Goal: Task Accomplishment & Management: Use online tool/utility

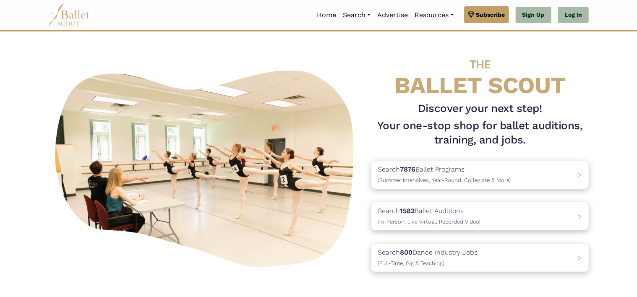
click at [623, 23] on div "Home Search Organizations Programs" at bounding box center [318, 15] width 637 height 31
drag, startPoint x: 378, startPoint y: 3, endPoint x: 576, endPoint y: 15, distance: 197.6
click at [576, 15] on link "Log In" at bounding box center [573, 15] width 31 height 17
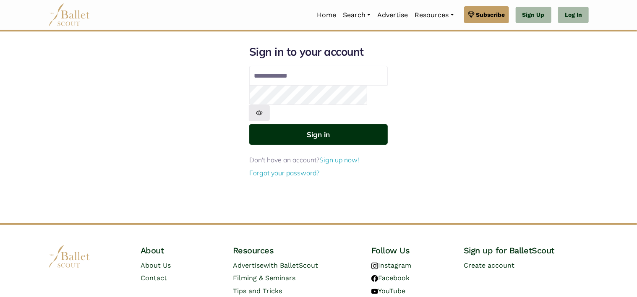
type input "**********"
click at [296, 124] on button "Sign in" at bounding box center [318, 134] width 138 height 21
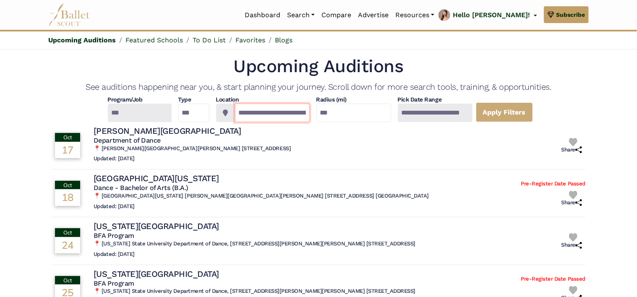
click at [265, 115] on input "**********" at bounding box center [272, 113] width 75 height 18
click at [386, 110] on input "***" at bounding box center [353, 113] width 75 height 18
type input "*"
type input "**"
click at [522, 115] on link "Apply Filters" at bounding box center [504, 112] width 57 height 20
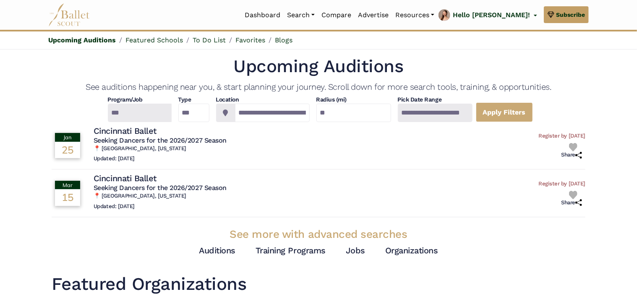
click at [508, 113] on div "**********" at bounding box center [319, 109] width 534 height 26
click at [472, 114] on div at bounding box center [435, 113] width 75 height 18
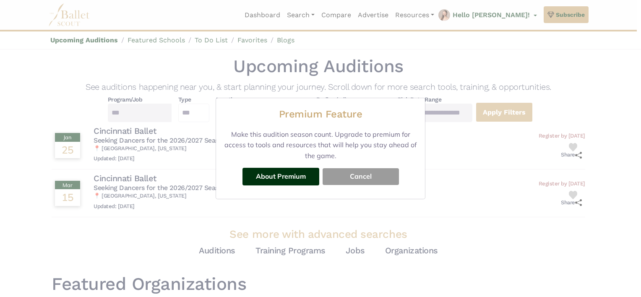
click at [373, 177] on button "Cancel" at bounding box center [361, 176] width 76 height 17
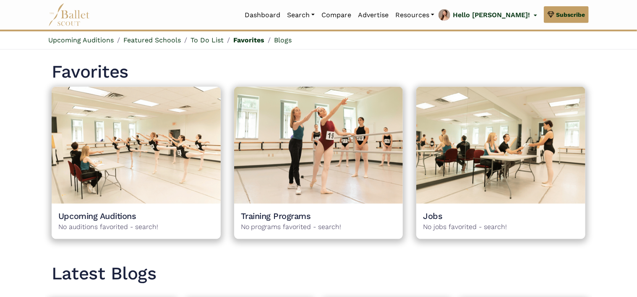
scroll to position [562, 0]
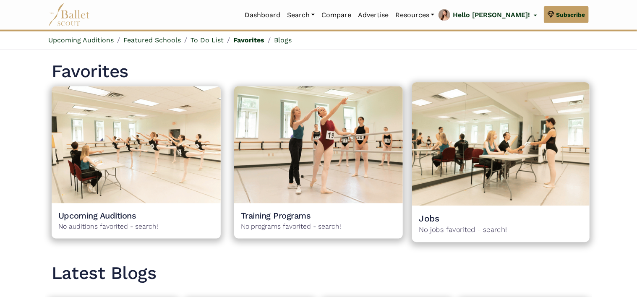
click at [433, 196] on img at bounding box center [500, 143] width 177 height 123
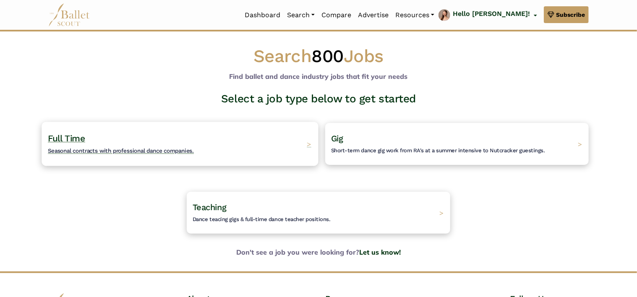
click at [196, 148] on div "Full Time Seasonal contracts with professional dance companies. >" at bounding box center [180, 144] width 277 height 44
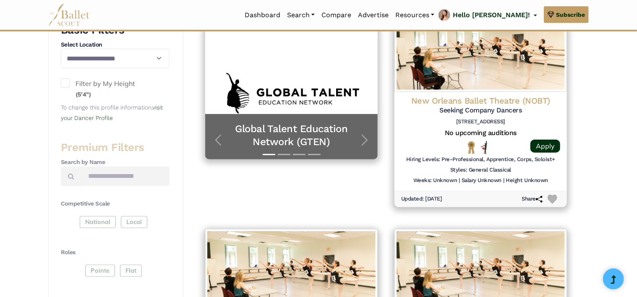
scroll to position [203, 0]
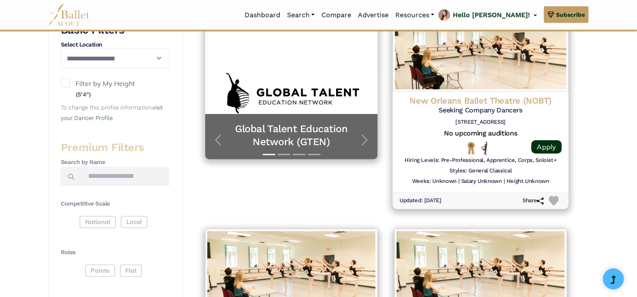
click at [457, 109] on h5 "Seeking Company Dancers" at bounding box center [480, 110] width 162 height 9
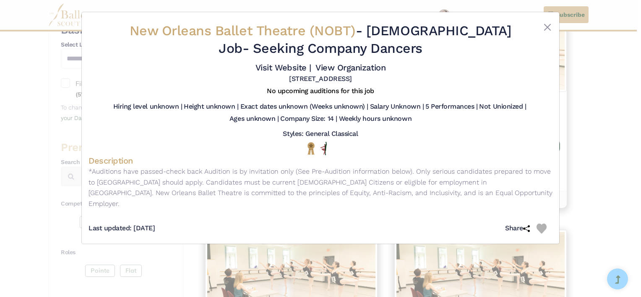
click at [545, 35] on div at bounding box center [533, 41] width 39 height 38
click at [545, 32] on button "Close" at bounding box center [548, 27] width 10 height 10
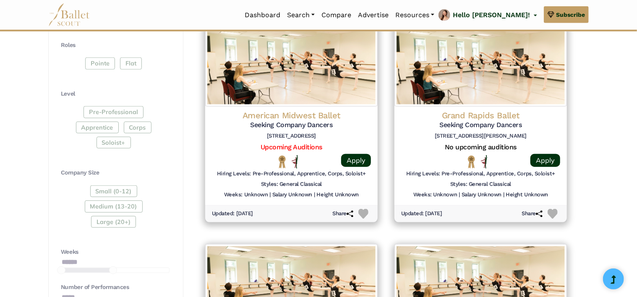
scroll to position [411, 0]
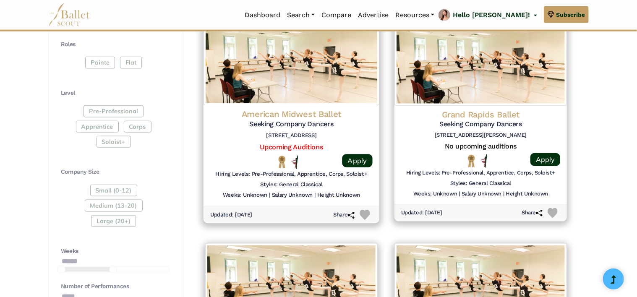
click at [342, 158] on div "Apply" at bounding box center [352, 162] width 41 height 14
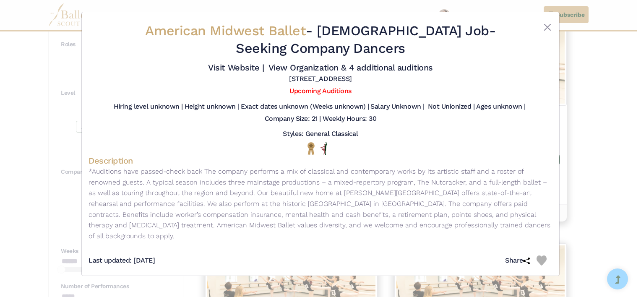
click at [626, 72] on div "American Midwest Ballet - Full Time Job - Seeking Company Dancers Visit Website…" at bounding box center [320, 148] width 641 height 297
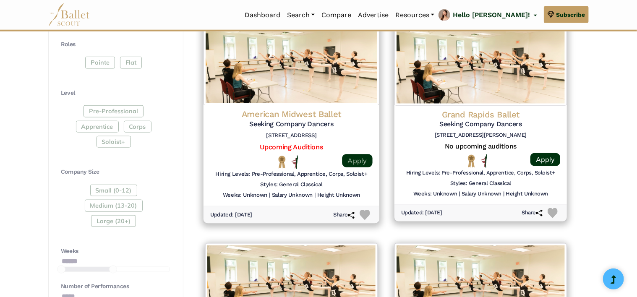
click at [355, 160] on link "Apply" at bounding box center [357, 160] width 30 height 13
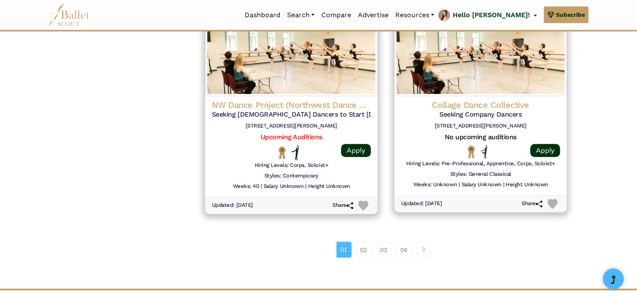
scroll to position [1089, 0]
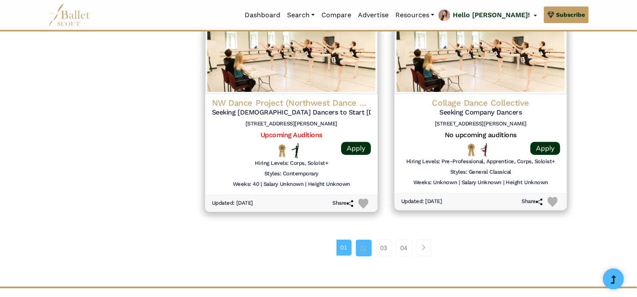
click at [364, 244] on link "02" at bounding box center [364, 248] width 16 height 17
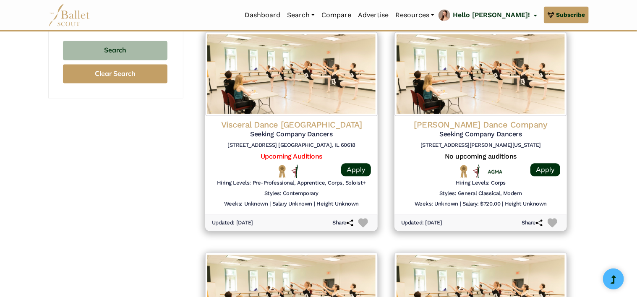
scroll to position [843, 0]
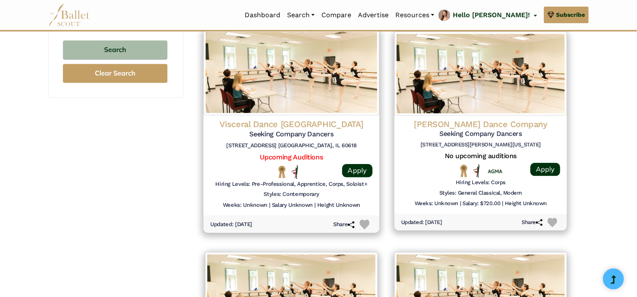
click at [305, 115] on div "Visceral Dance Chicago Seeking Company Dancers 3121 Rockwell Ave. Chicago, IL 6…" at bounding box center [292, 165] width 176 height 101
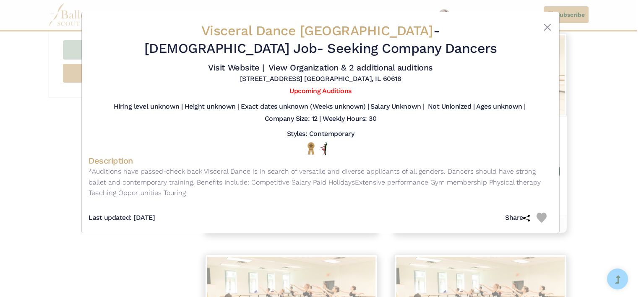
click at [588, 87] on div "Visceral Dance Chicago - Full Time Job - Seeking Company Dancers Visit Website …" at bounding box center [320, 148] width 641 height 297
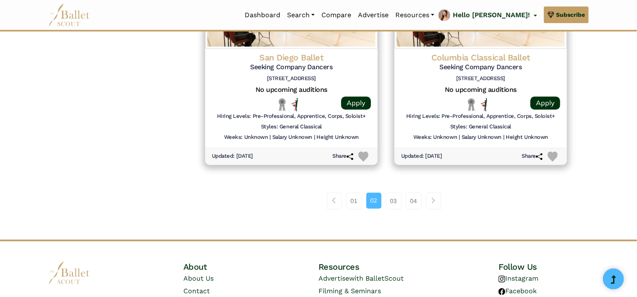
scroll to position [1145, 0]
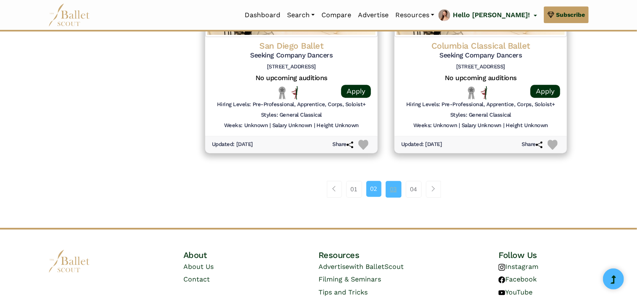
click at [396, 188] on link "03" at bounding box center [394, 189] width 16 height 17
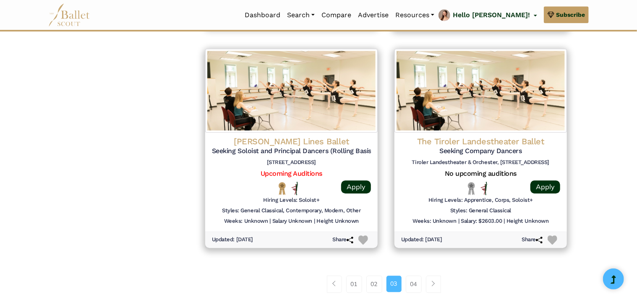
scroll to position [1047, 0]
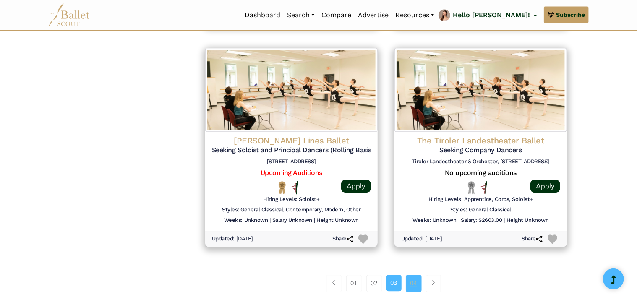
click at [413, 281] on link "04" at bounding box center [414, 283] width 16 height 17
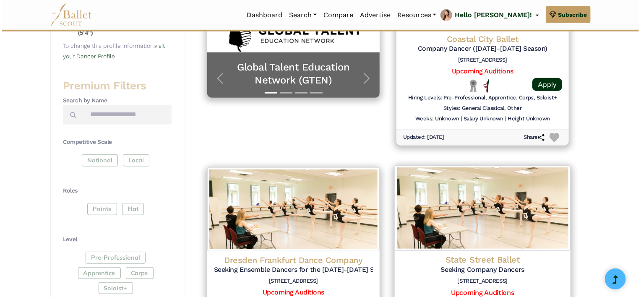
scroll to position [265, 0]
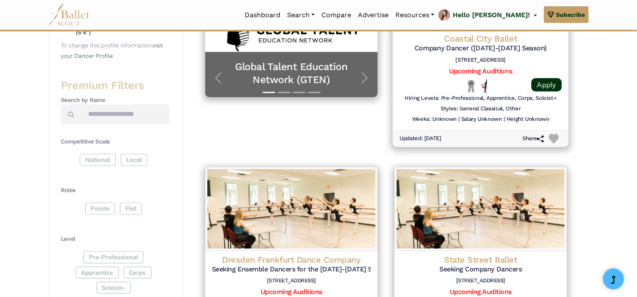
click at [483, 45] on h5 "Company Dancer ([DATE]-[DATE] Season)" at bounding box center [480, 48] width 162 height 9
